Goal: Information Seeking & Learning: Understand process/instructions

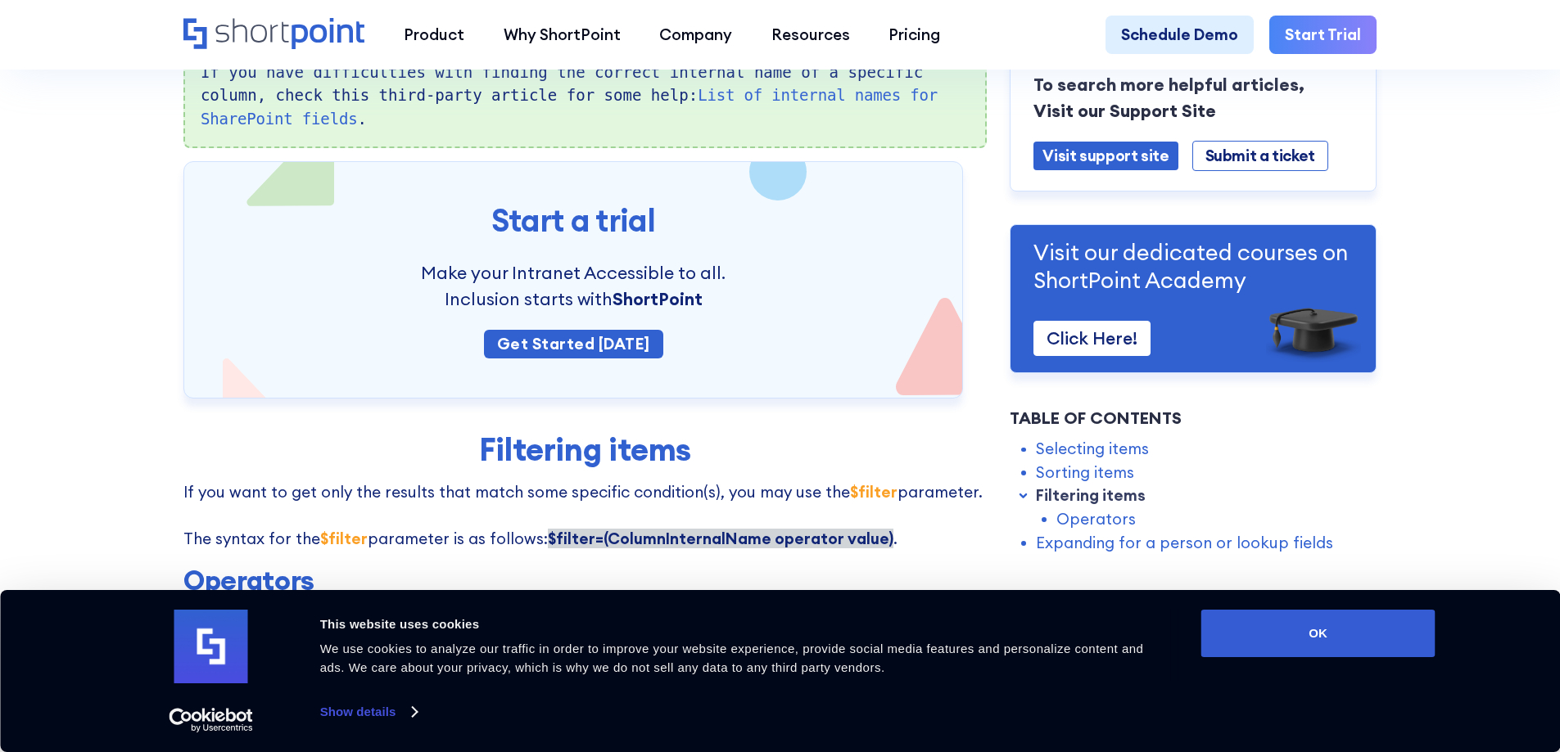
scroll to position [2047, 0]
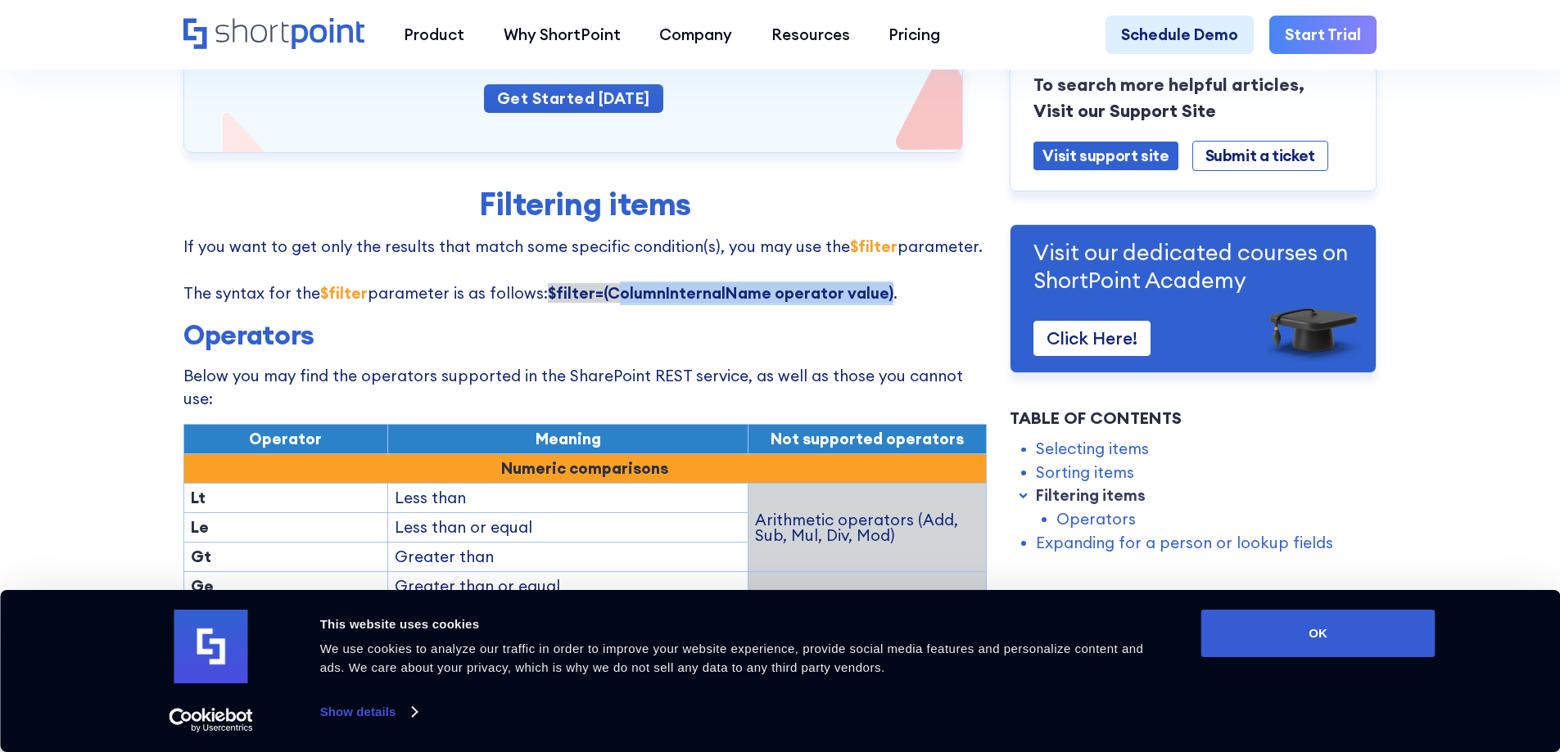
drag, startPoint x: 638, startPoint y: 264, endPoint x: 857, endPoint y: 262, distance: 219.4
click at [877, 283] on strong "$filter=(ColumnInternalName operator value)" at bounding box center [720, 293] width 345 height 20
click at [550, 283] on strong "$filter=(ColumnInternalName operator value)" at bounding box center [720, 293] width 345 height 20
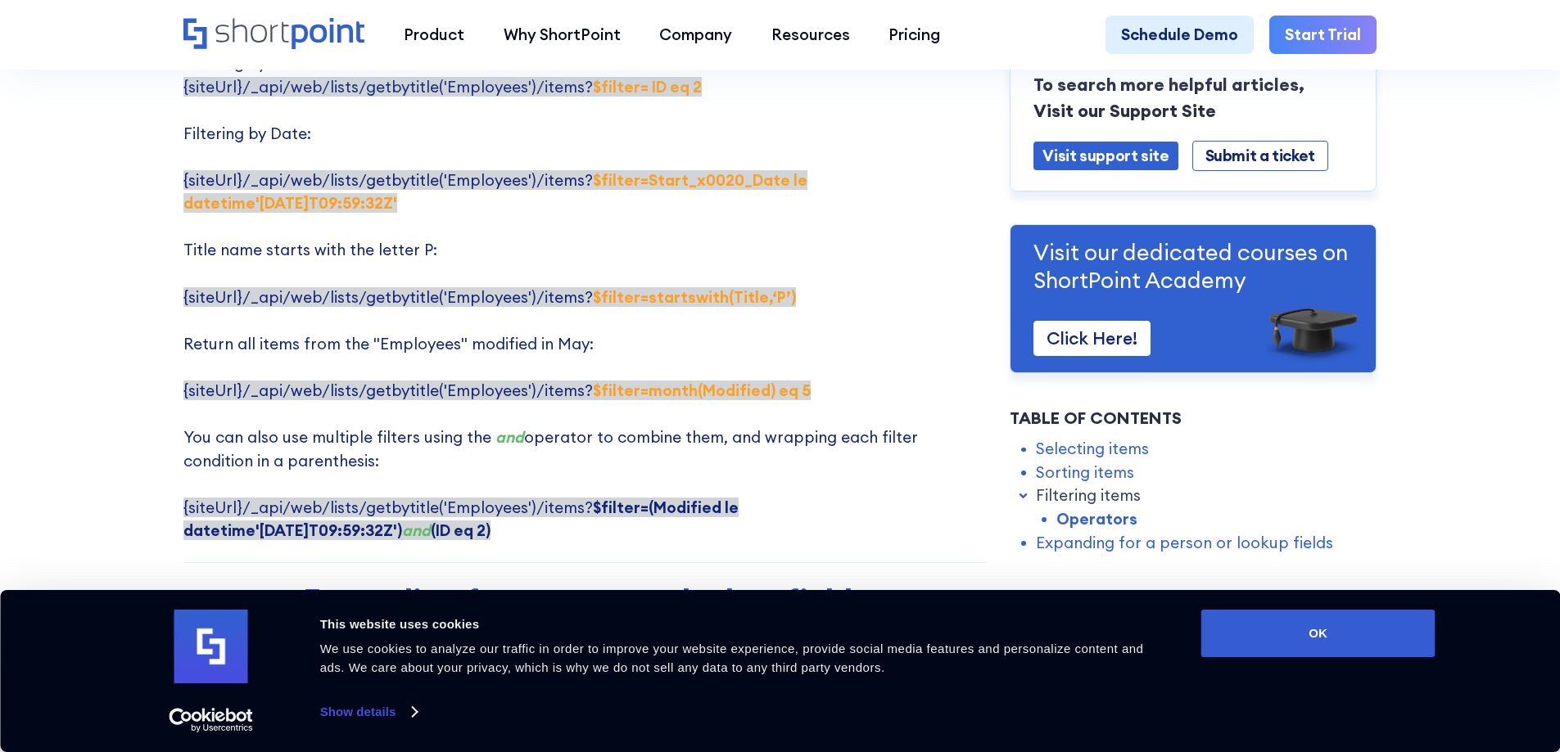
scroll to position [3520, 0]
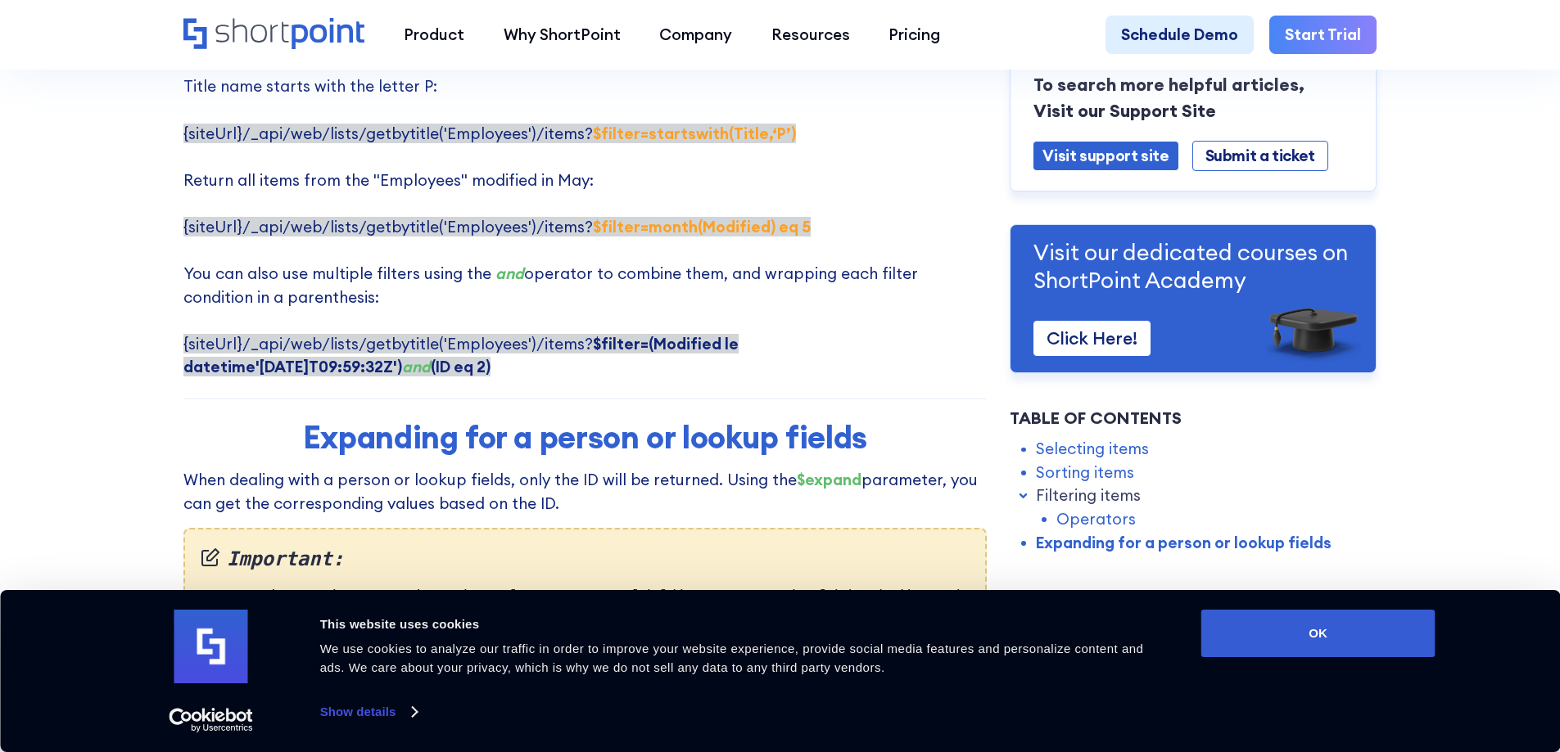
drag, startPoint x: 176, startPoint y: 284, endPoint x: 276, endPoint y: 327, distance: 108.6
copy p "{siteUrl}/_api/web/lists/getbytitle('Employees')/items? $filter=(Modified le da…"
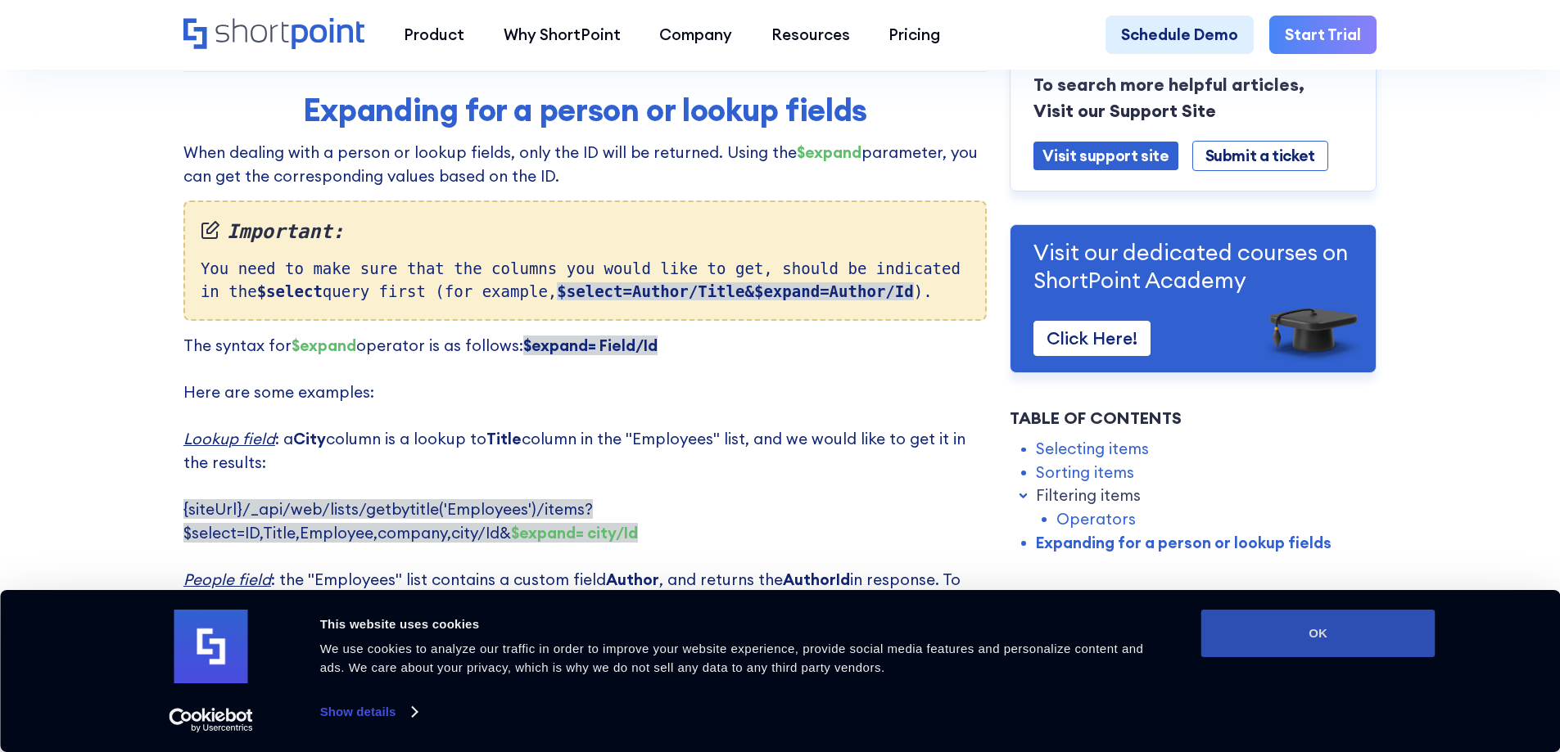
scroll to position [3930, 0]
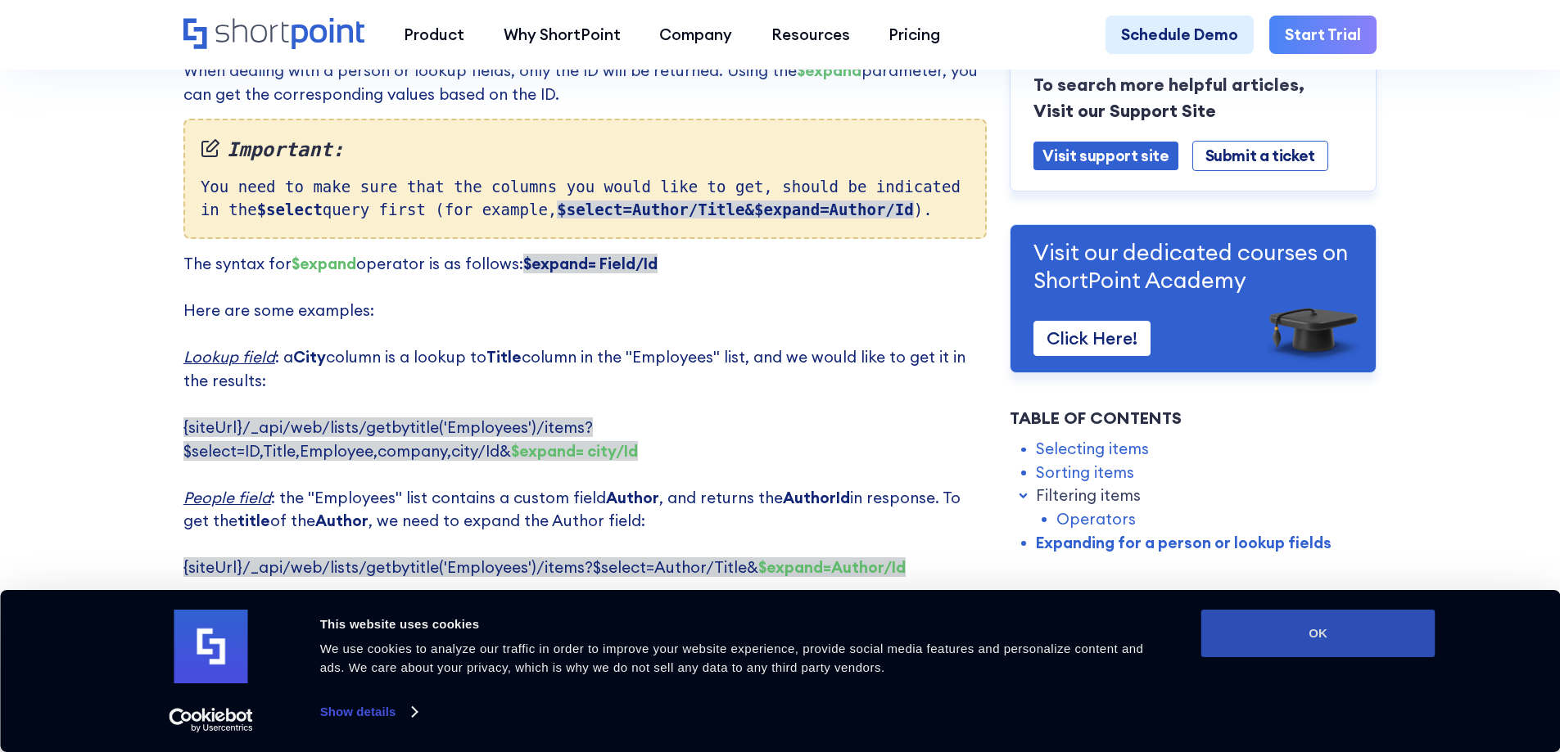
click at [1287, 644] on button "OK" at bounding box center [1318, 633] width 234 height 47
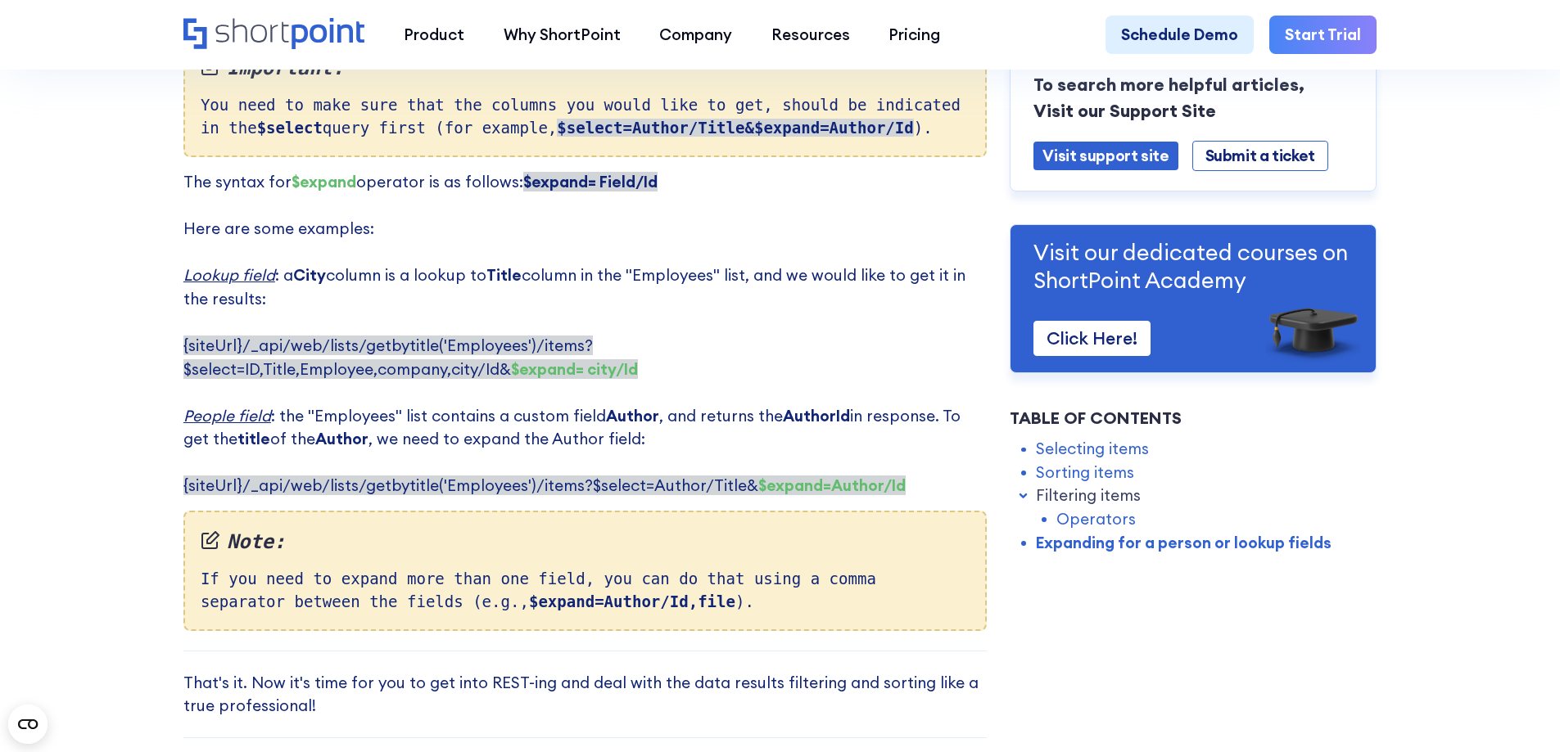
scroll to position [3848, 0]
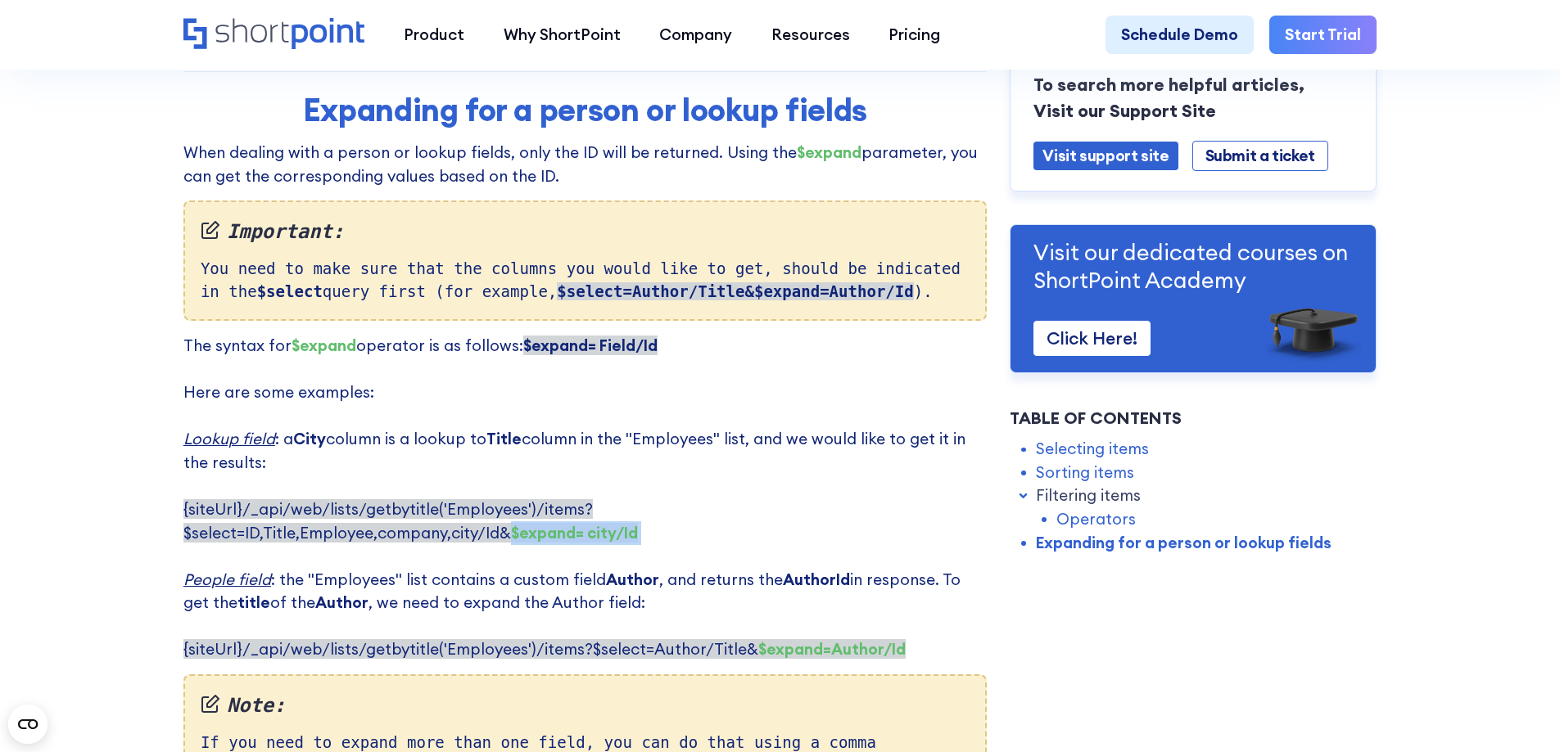
drag, startPoint x: 903, startPoint y: 467, endPoint x: 951, endPoint y: 508, distance: 63.8
click at [951, 508] on p "The syntax for $expand operator is as follows: $expand= Field/Id ‍ Here are som…" at bounding box center [584, 497] width 803 height 327
click at [638, 499] on span "{siteUrl}/_api/web/lists/getbytitle('Employees')/items?$select=ID,Title,Employe…" at bounding box center [410, 520] width 454 height 43
click at [611, 499] on span "{siteUrl}/_api/web/lists/getbytitle('Employees')/items?$select=ID,Title,Employe…" at bounding box center [410, 520] width 454 height 43
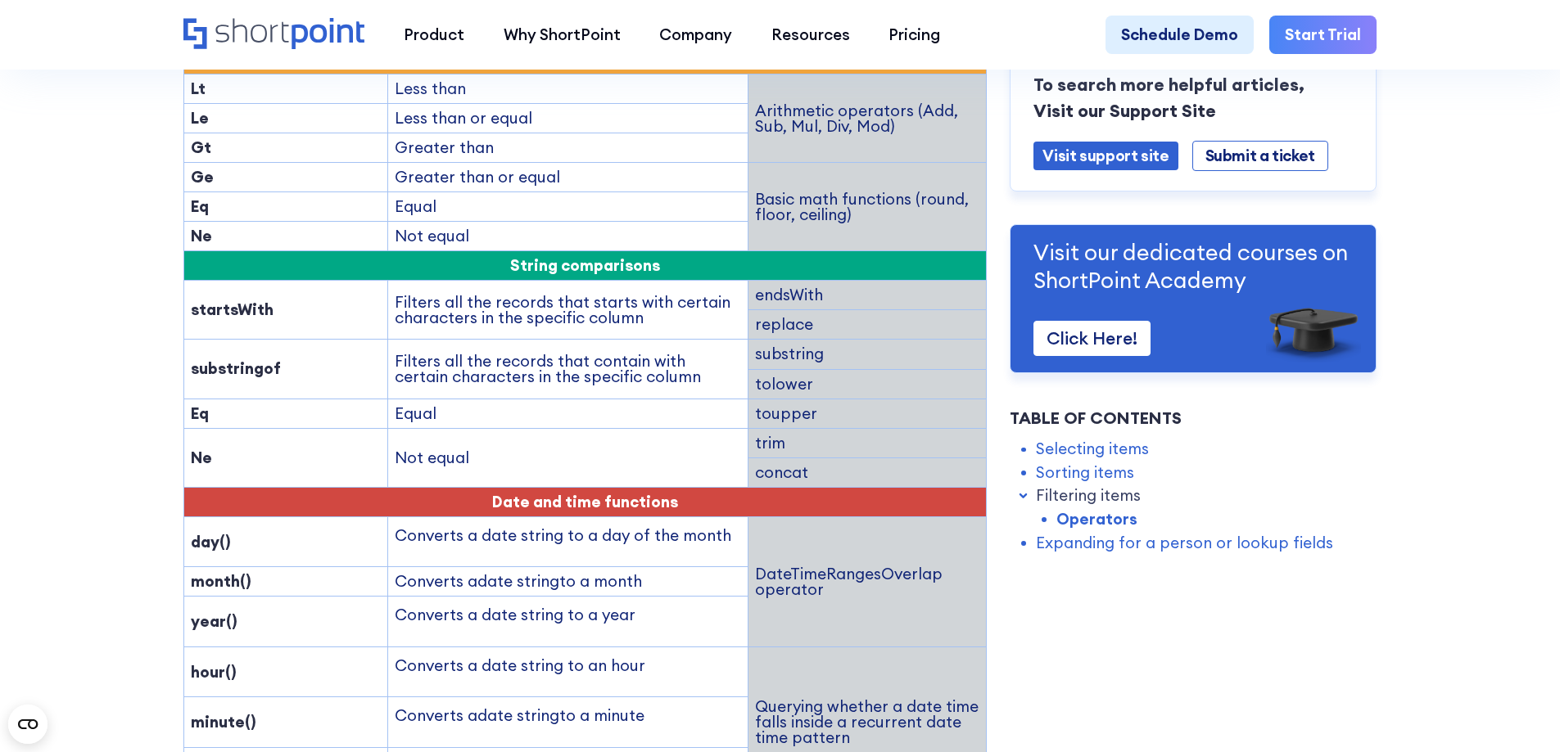
scroll to position [2374, 0]
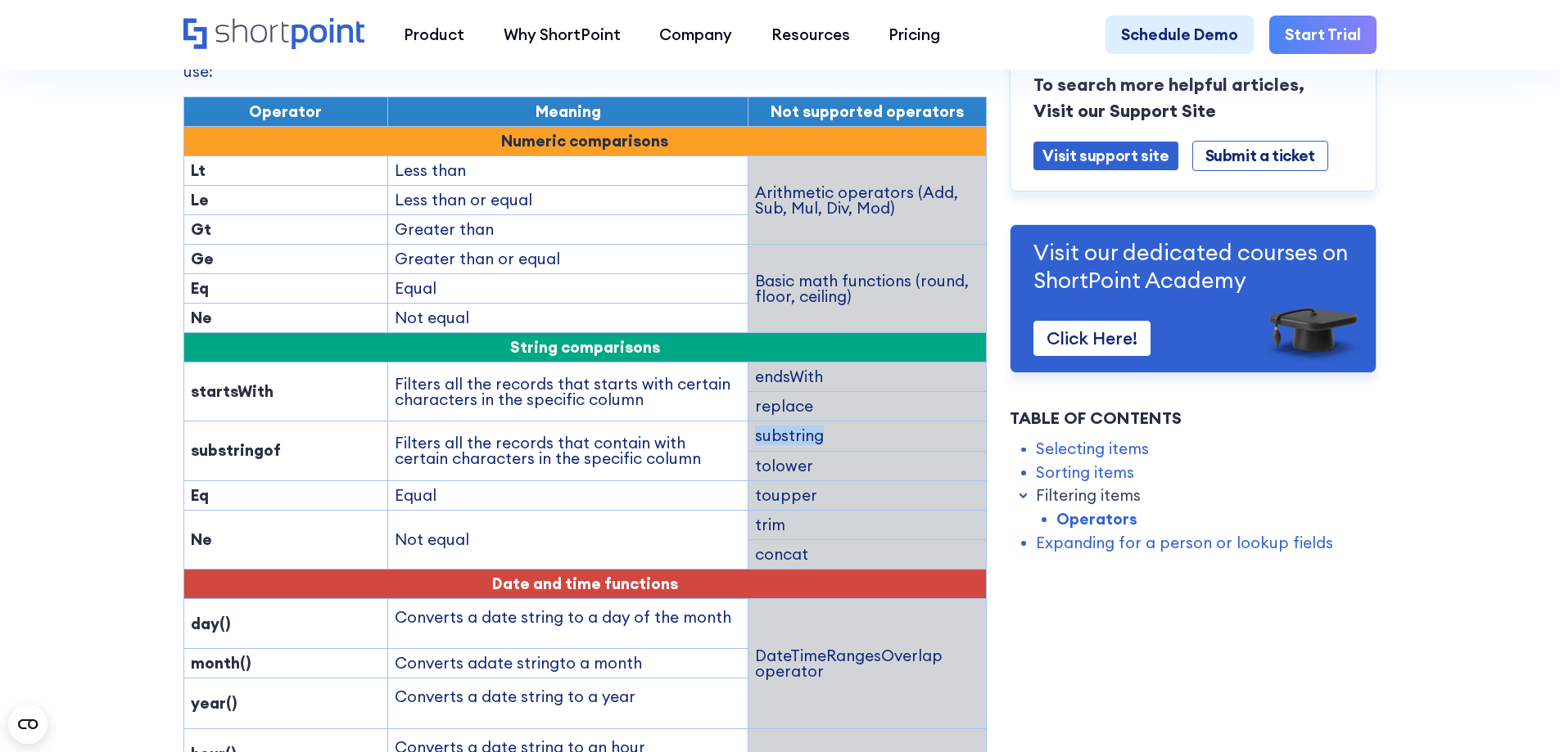
drag, startPoint x: 759, startPoint y: 385, endPoint x: 863, endPoint y: 384, distance: 104.0
click at [863, 422] on td "substring" at bounding box center [867, 436] width 238 height 29
click at [242, 440] on strong "substringof" at bounding box center [236, 450] width 90 height 20
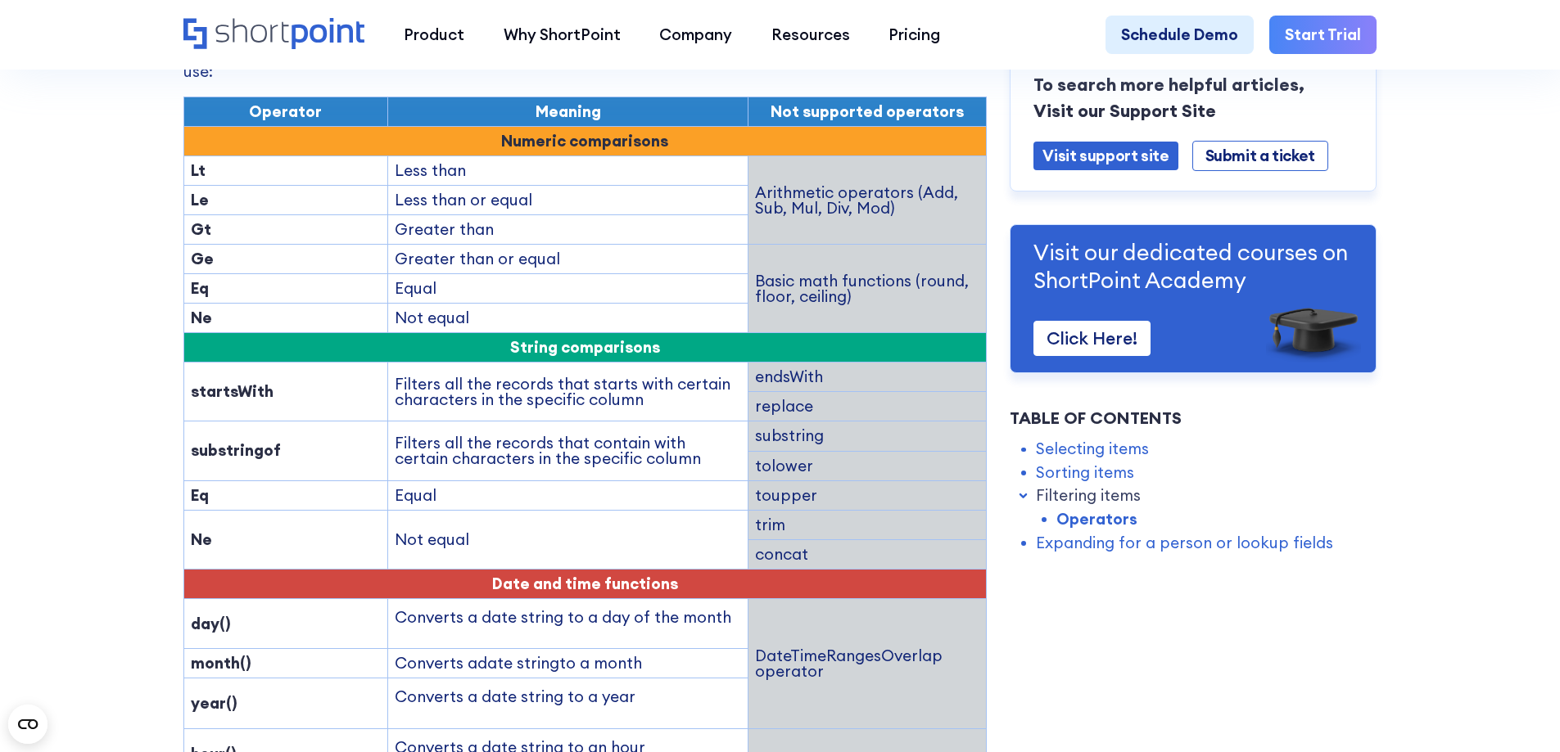
click at [242, 440] on strong "substringof" at bounding box center [236, 450] width 90 height 20
click at [388, 422] on td "Filters all the records that contain with certain characters in the specific co…" at bounding box center [568, 451] width 360 height 59
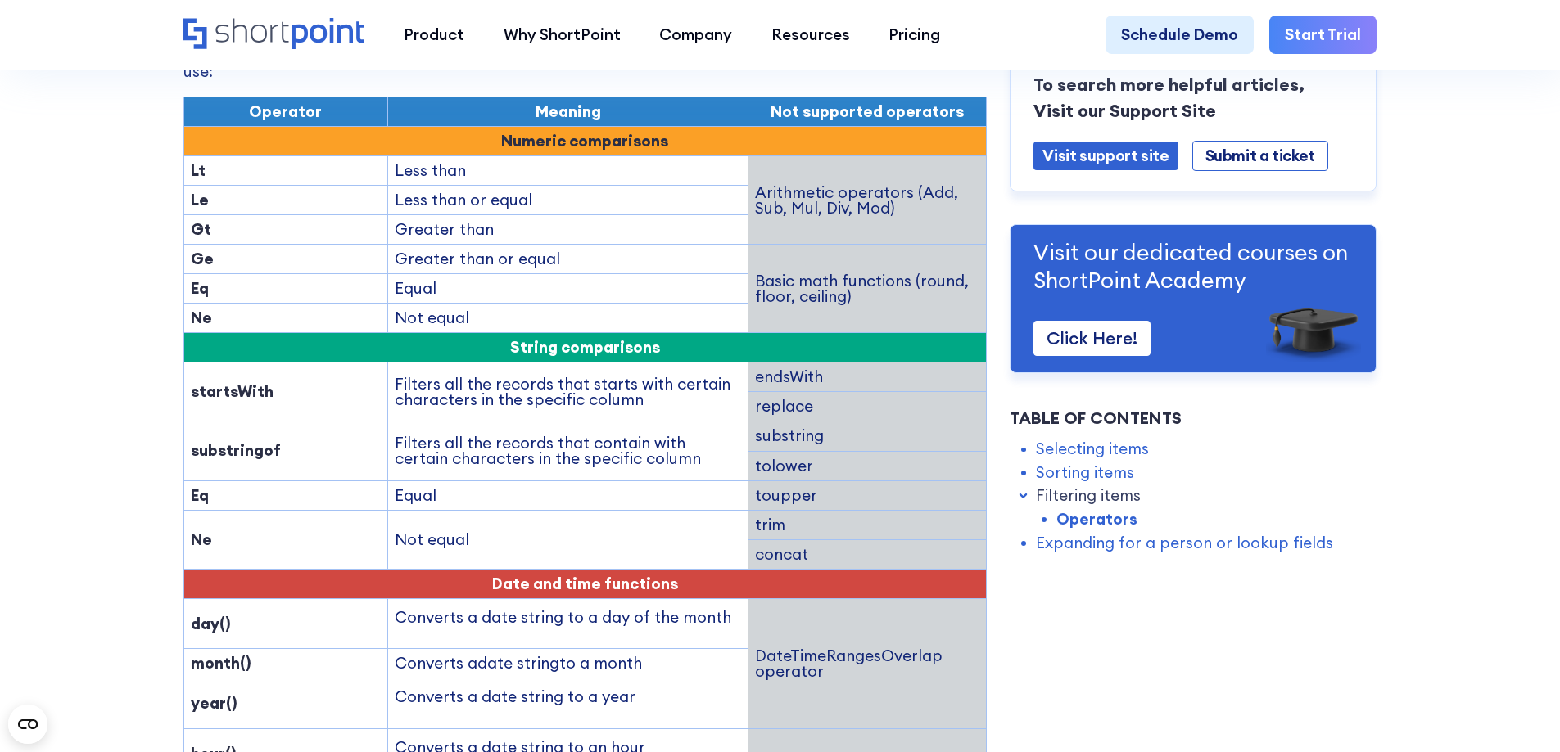
click at [388, 422] on td "Filters all the records that contain with certain characters in the specific co…" at bounding box center [568, 451] width 360 height 59
click at [646, 422] on td "Filters all the records that contain with certain characters in the specific co…" at bounding box center [568, 451] width 360 height 59
click at [645, 422] on td "Filters all the records that contain with certain characters in the specific co…" at bounding box center [568, 451] width 360 height 59
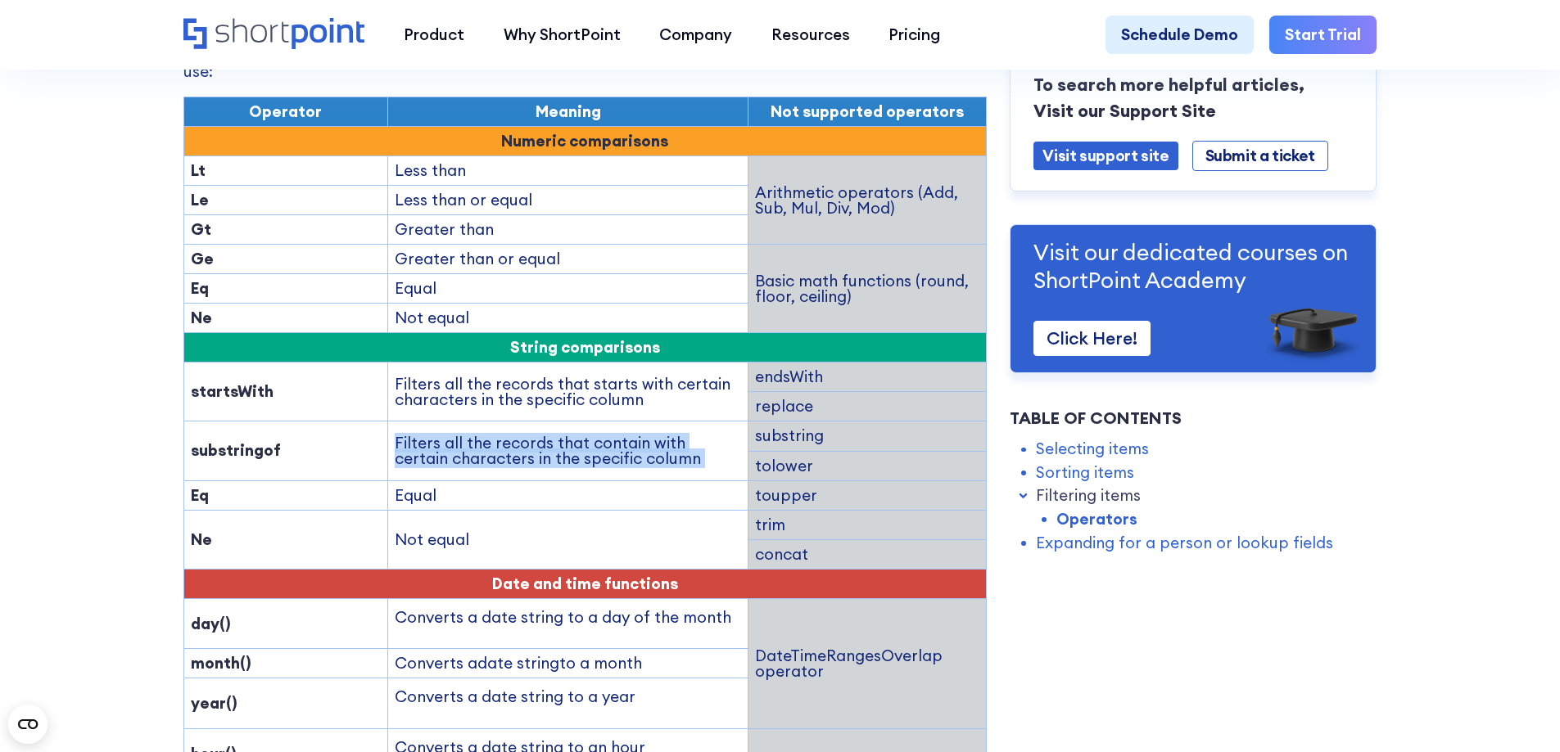
click at [551, 422] on td "Filters all the records that contain with certain characters in the specific co…" at bounding box center [568, 451] width 360 height 59
click at [512, 422] on td "Filters all the records that contain with certain characters in the specific co…" at bounding box center [568, 451] width 360 height 59
click at [439, 422] on td "Filters all the records that contain with certain characters in the specific co…" at bounding box center [568, 451] width 360 height 59
click at [395, 422] on td "Filters all the records that contain with certain characters in the specific co…" at bounding box center [568, 451] width 360 height 59
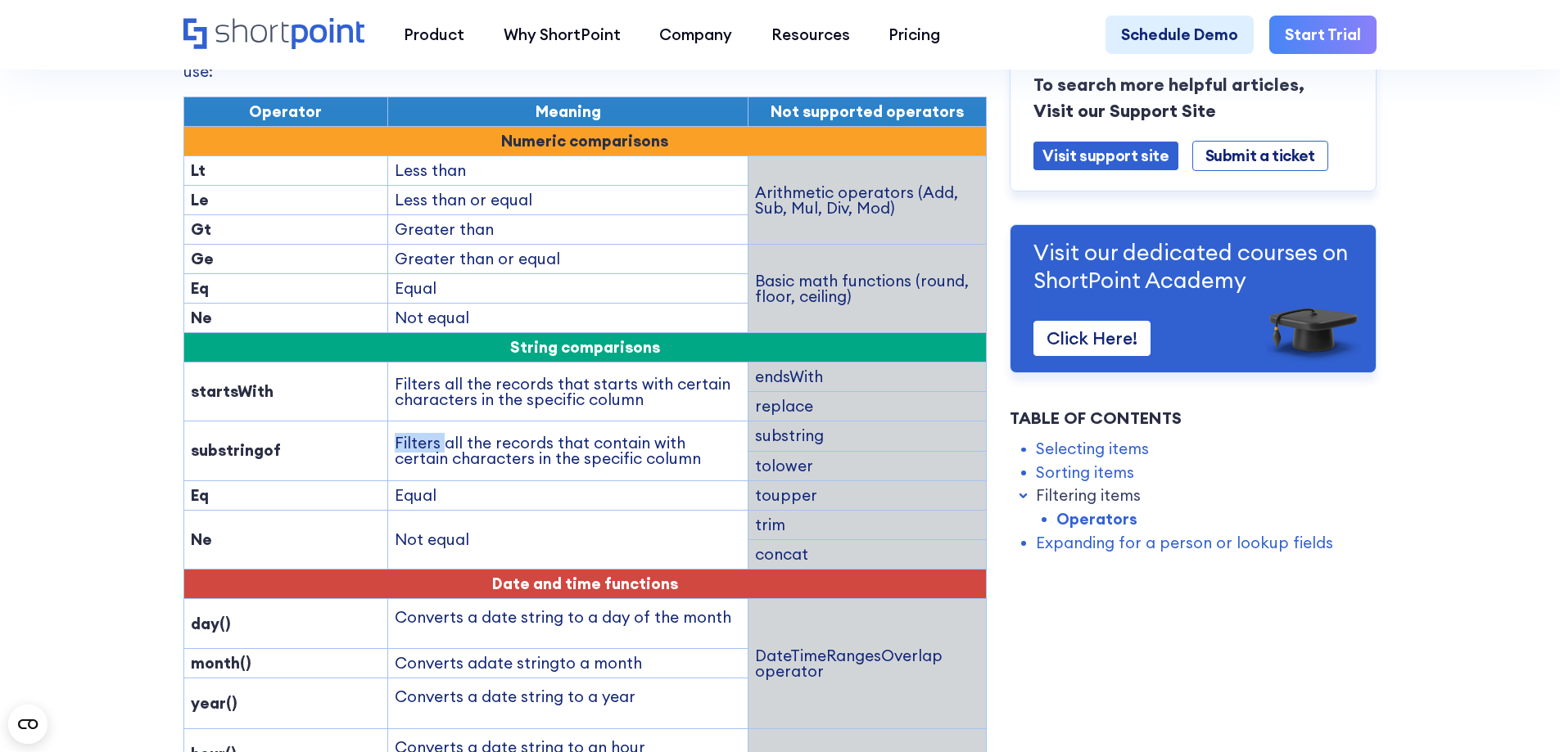
click at [395, 422] on td "Filters all the records that contain with certain characters in the specific co…" at bounding box center [568, 451] width 360 height 59
click at [505, 422] on td "Filters all the records that contain with certain characters in the specific co…" at bounding box center [568, 451] width 360 height 59
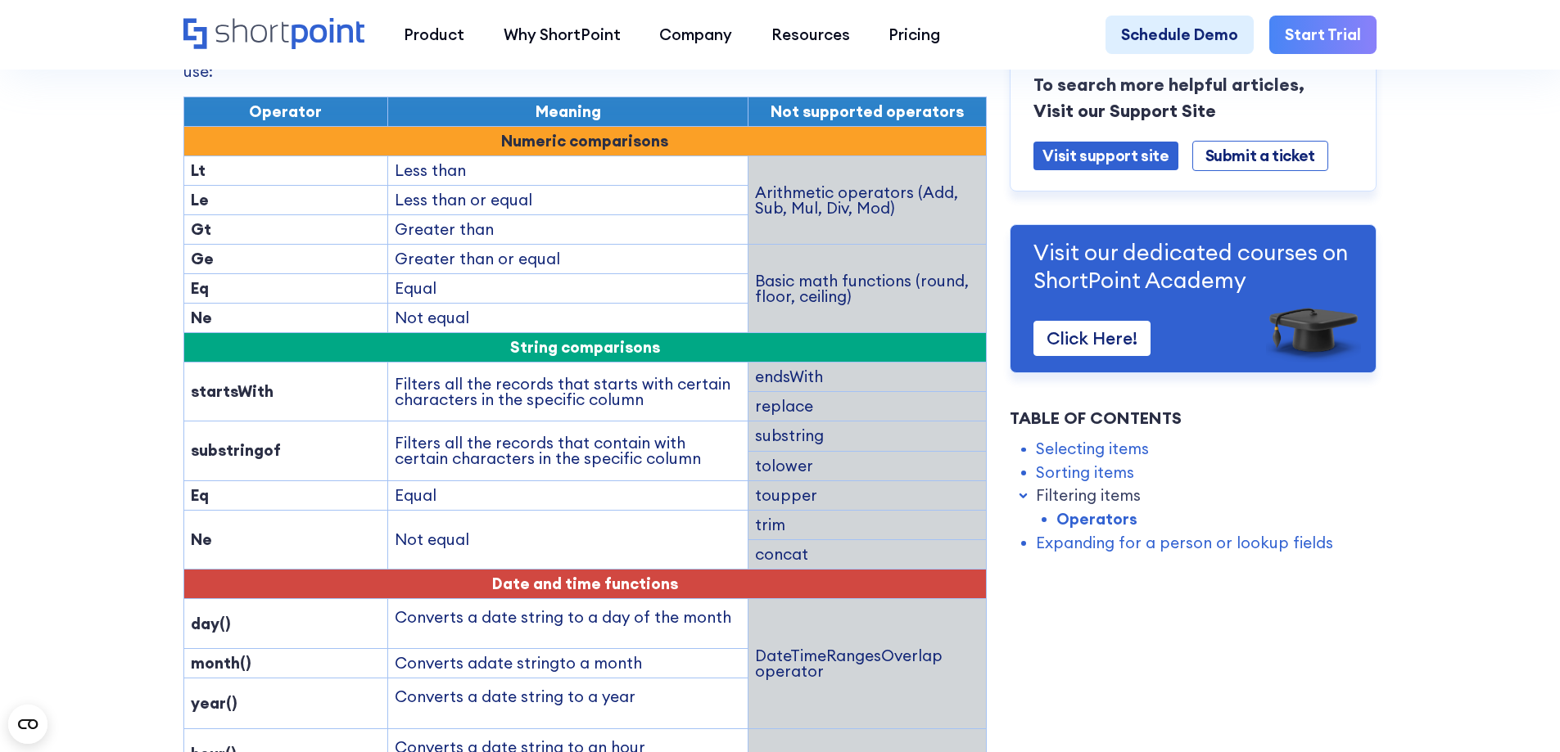
click at [535, 481] on td "Equal" at bounding box center [568, 495] width 360 height 29
drag, startPoint x: 753, startPoint y: 415, endPoint x: 842, endPoint y: 409, distance: 88.6
click at [842, 451] on td "tolower" at bounding box center [867, 465] width 238 height 29
click at [783, 422] on td "substring" at bounding box center [867, 436] width 238 height 29
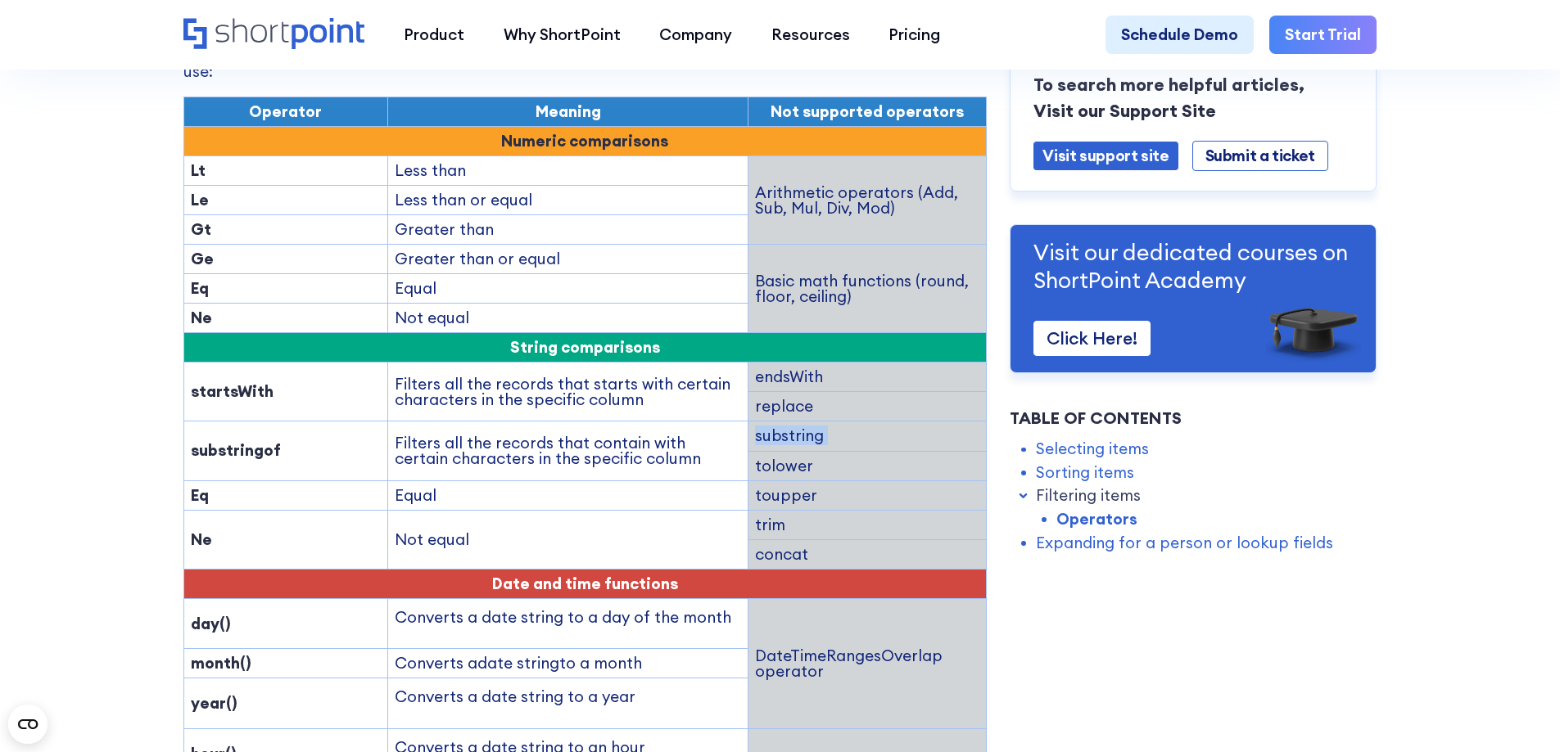
click at [783, 422] on td "substring" at bounding box center [867, 436] width 238 height 29
click at [631, 422] on td "Filters all the records that contain with certain characters in the specific co…" at bounding box center [568, 451] width 360 height 59
click at [630, 422] on td "Filters all the records that contain with certain characters in the specific co…" at bounding box center [568, 451] width 360 height 59
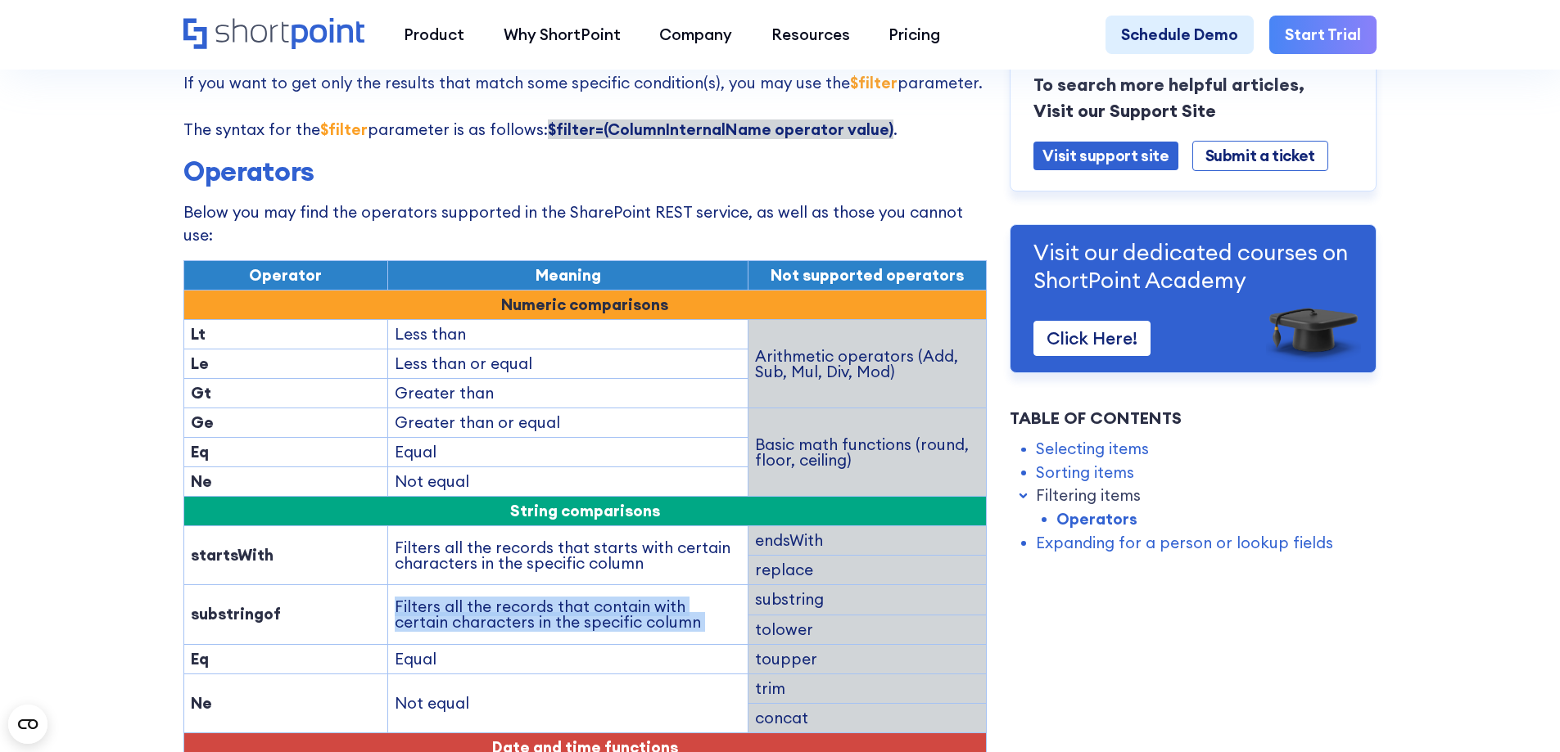
click at [224, 604] on strong "substringof" at bounding box center [236, 614] width 90 height 20
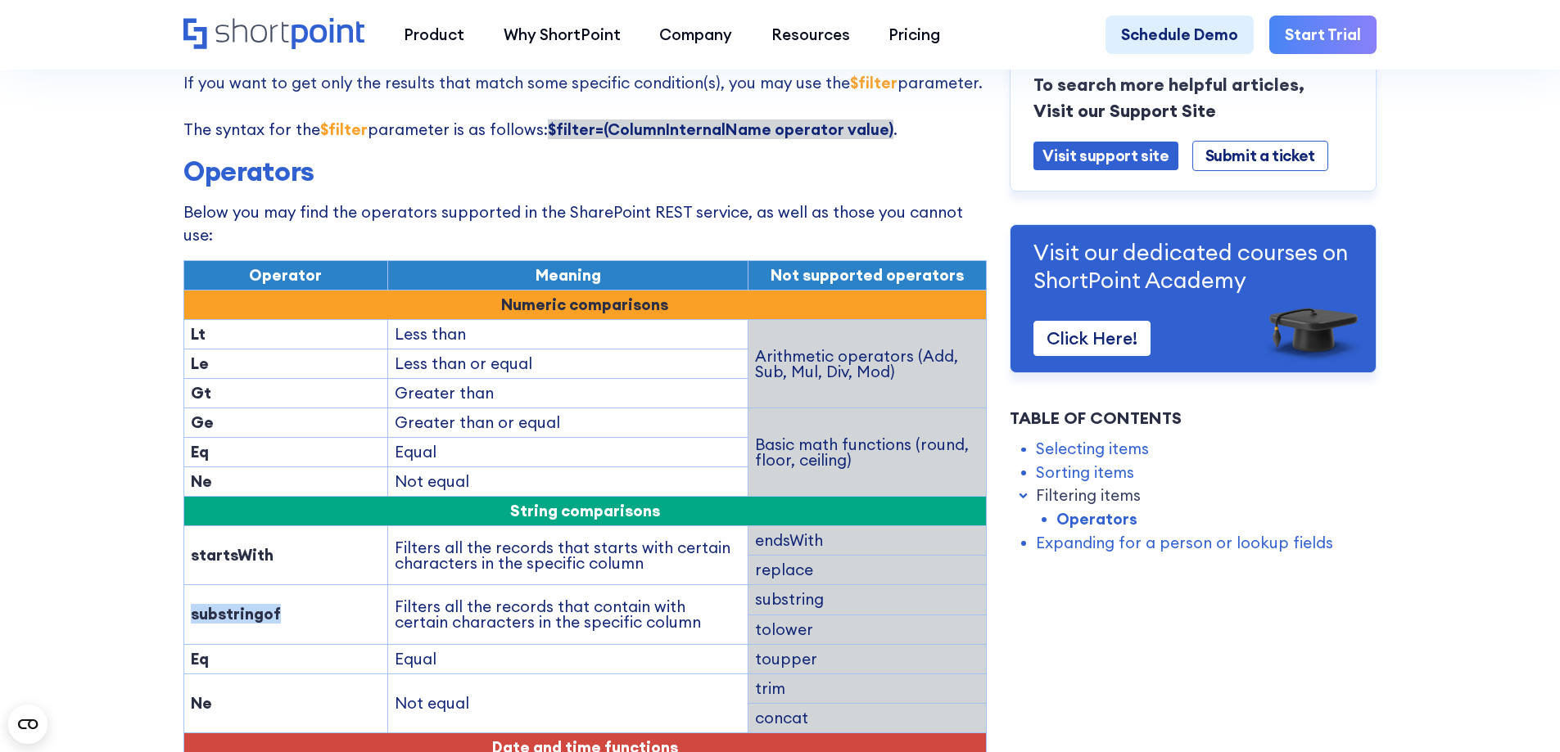
copy strong "substringof"
